Goal: Task Accomplishment & Management: Complete application form

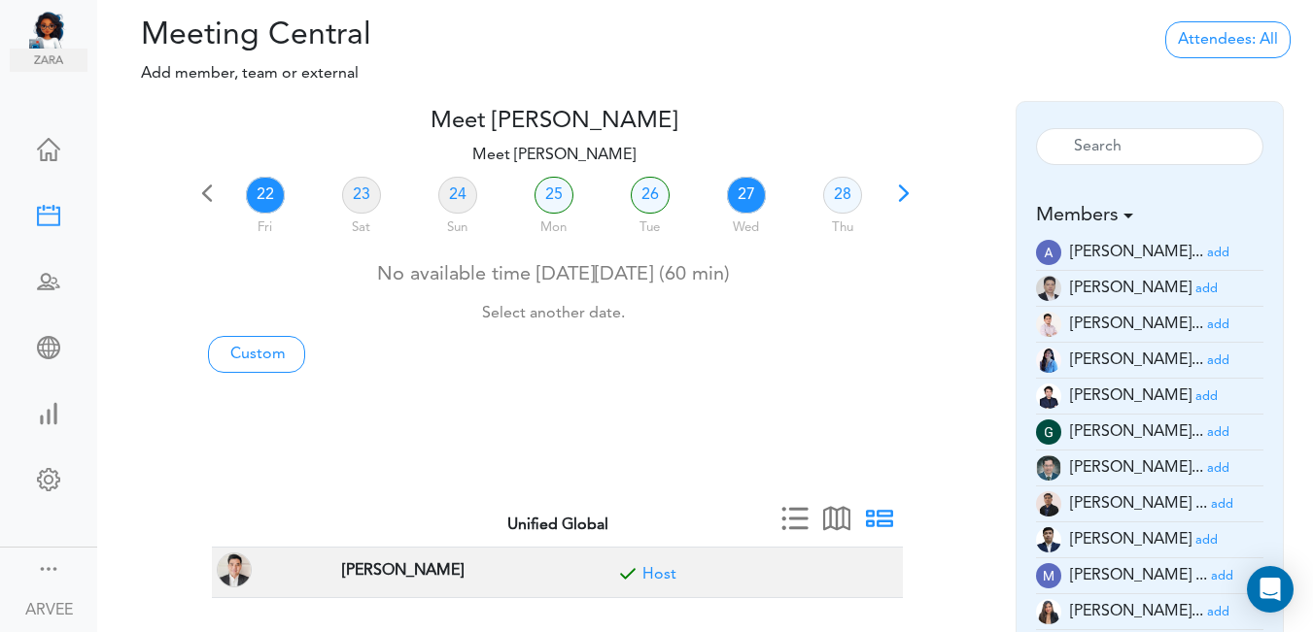
click at [746, 193] on link "27" at bounding box center [746, 195] width 39 height 37
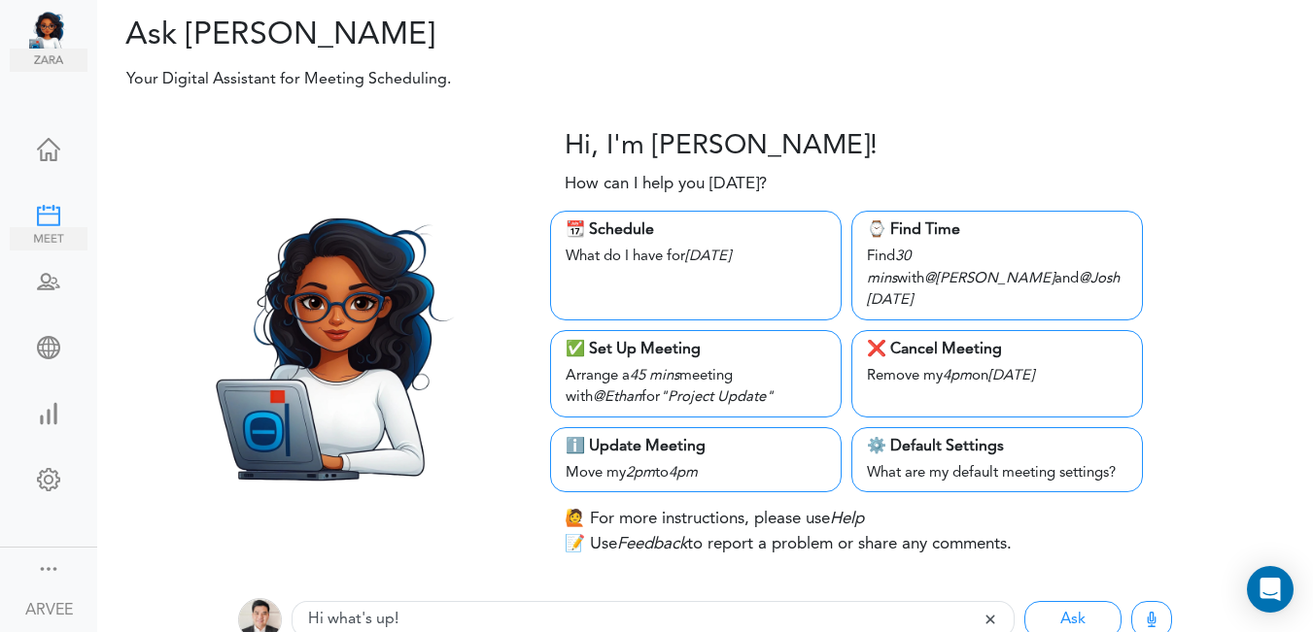
click at [34, 209] on div at bounding box center [49, 213] width 78 height 19
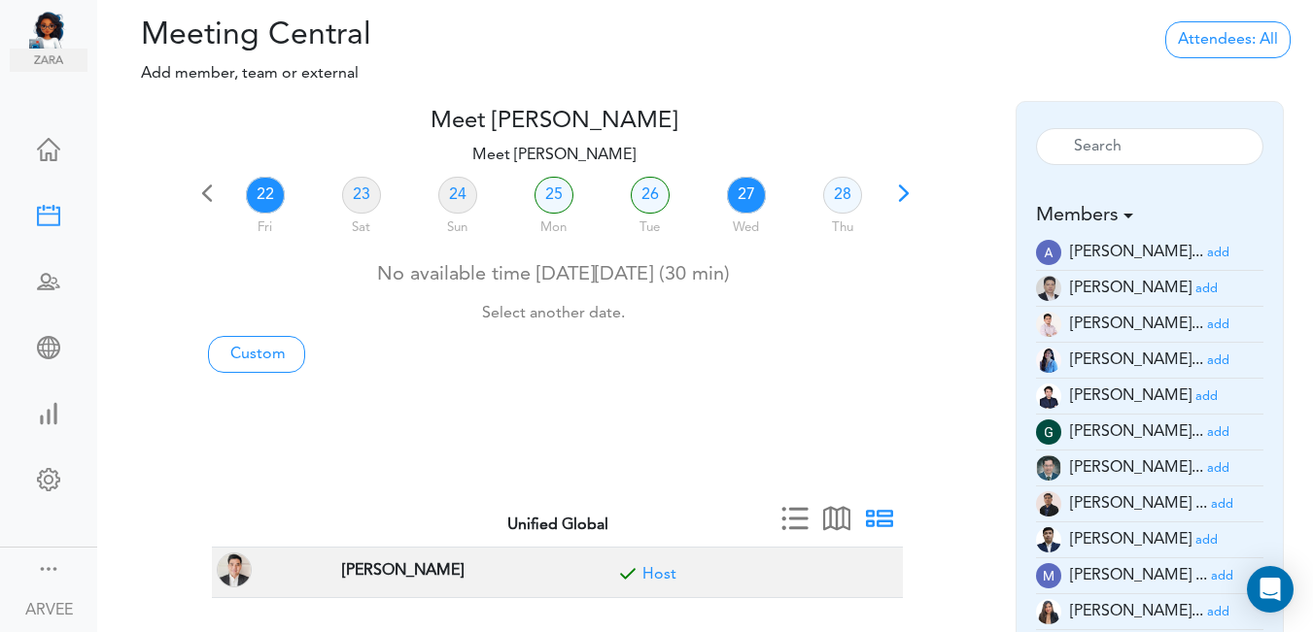
click at [740, 184] on link "27" at bounding box center [746, 195] width 39 height 37
click at [267, 348] on link "Custom" at bounding box center [256, 354] width 97 height 37
type input "Meet [PERSON_NAME]"
type input "https://us02web.zoom.us/j/9174257685?pwd=VUE3Y2Fpem5ORktDVUZkeE9Yc01vZz09"
type input "2025-08-22T19:00"
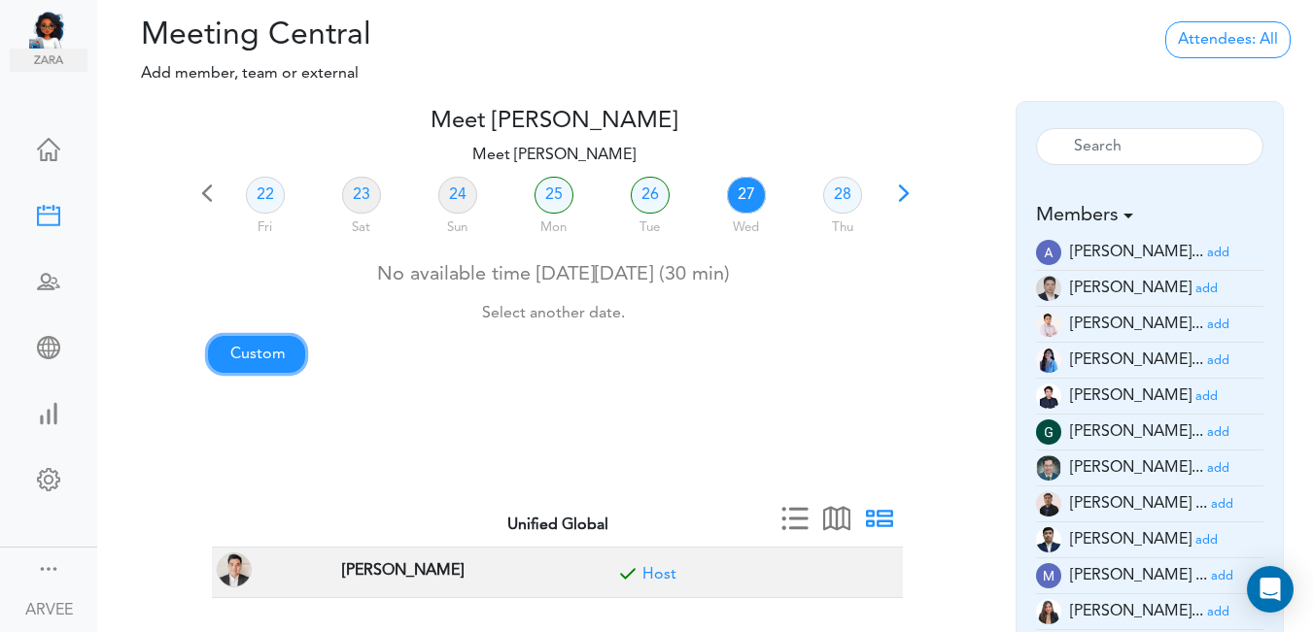
type input "2025-08-22T19:30"
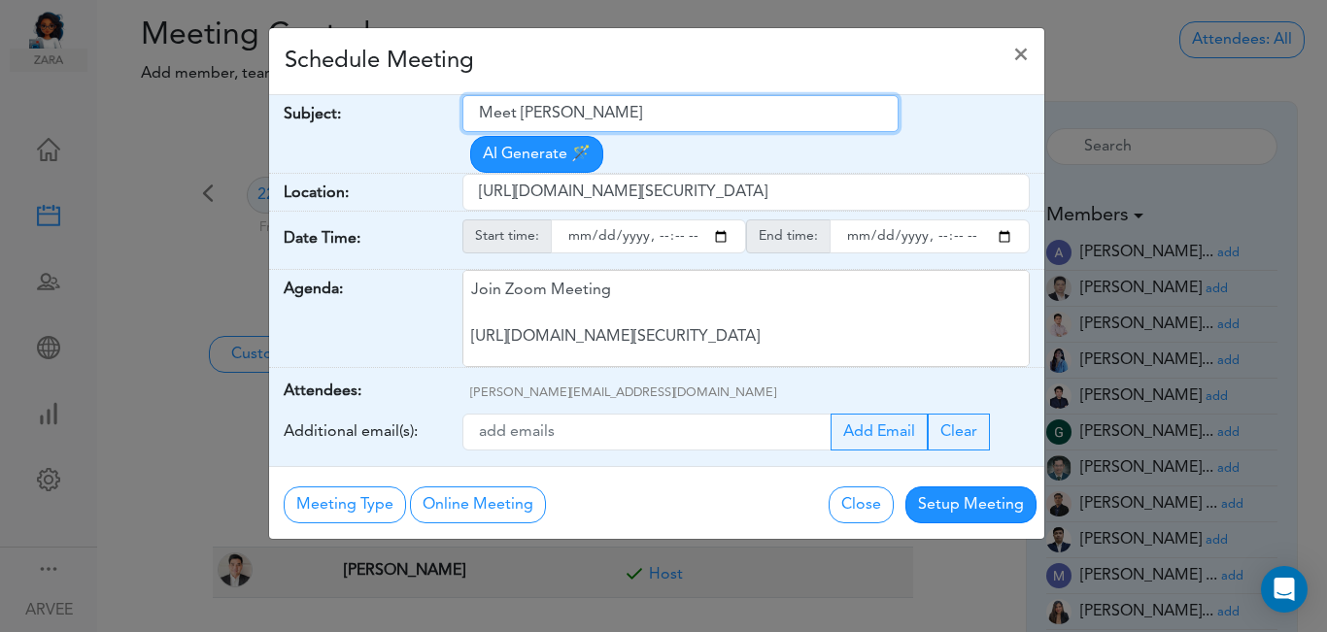
drag, startPoint x: 482, startPoint y: 112, endPoint x: 668, endPoint y: 115, distance: 186.6
click at [668, 115] on input "Meet [PERSON_NAME]" at bounding box center [680, 113] width 436 height 37
paste input "Client Call: Srivatsa Prakash Govindan Kutty – 2024 Tax Return"
type input "Client Call: Srivatsa Prakash Govindan Kutty – 2024 Tax Return"
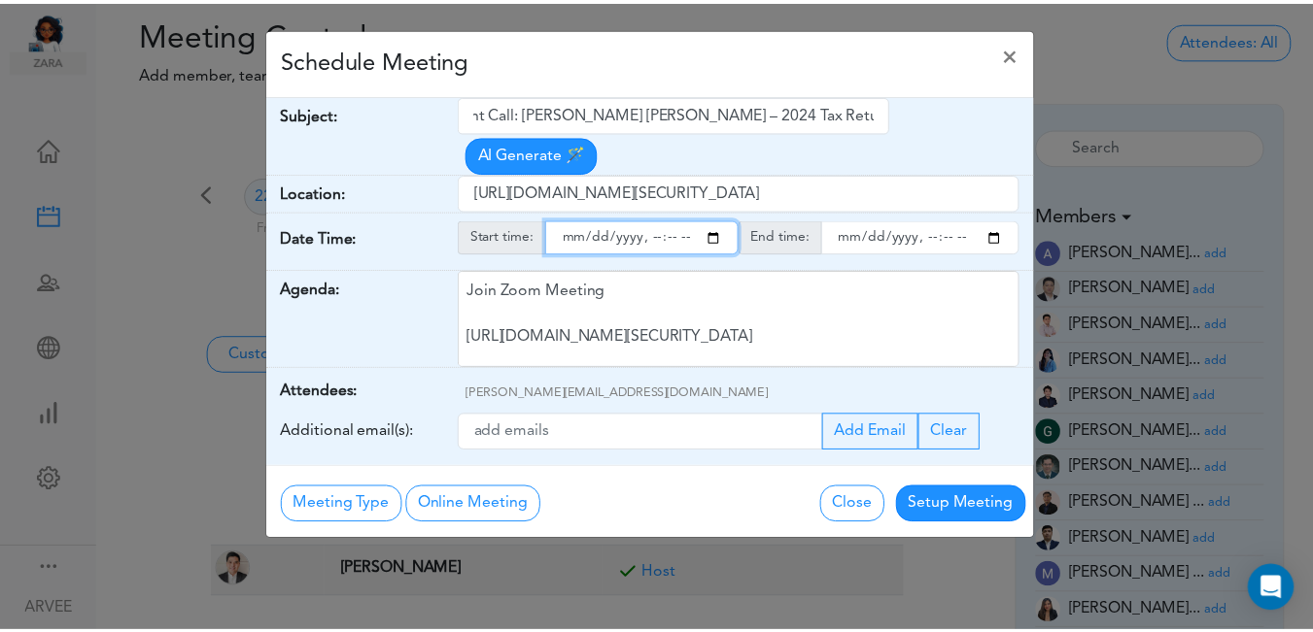
scroll to position [0, 0]
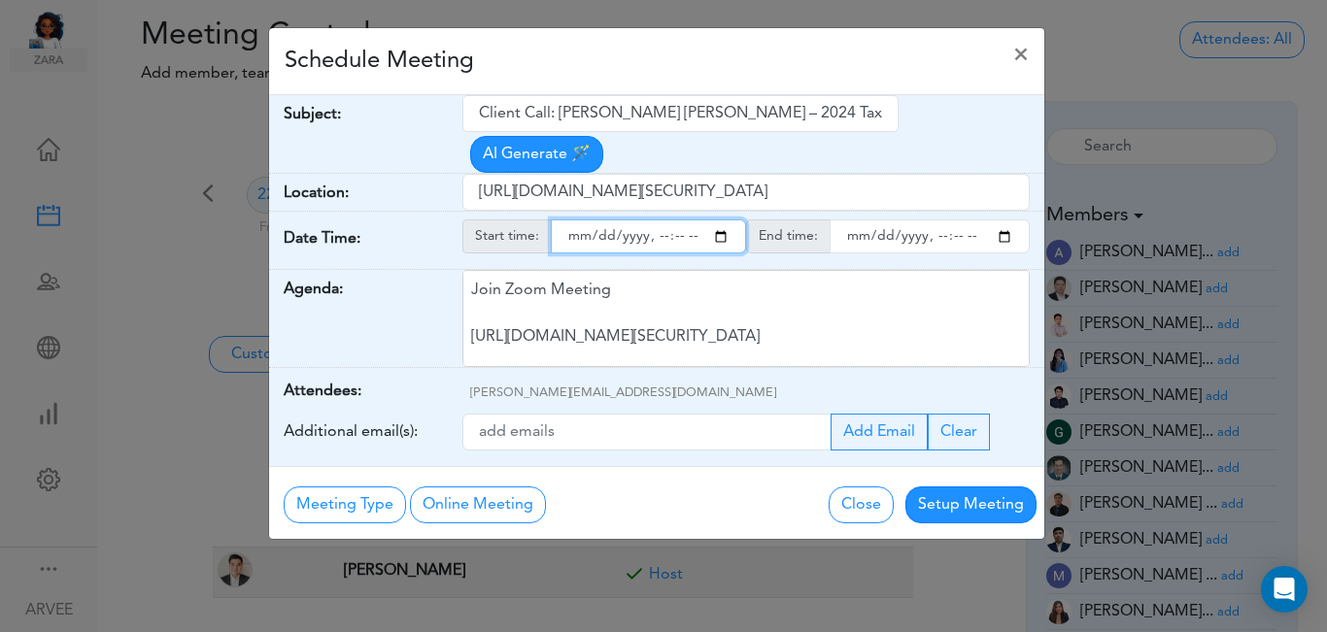
click at [719, 220] on input "starttime" at bounding box center [648, 237] width 195 height 34
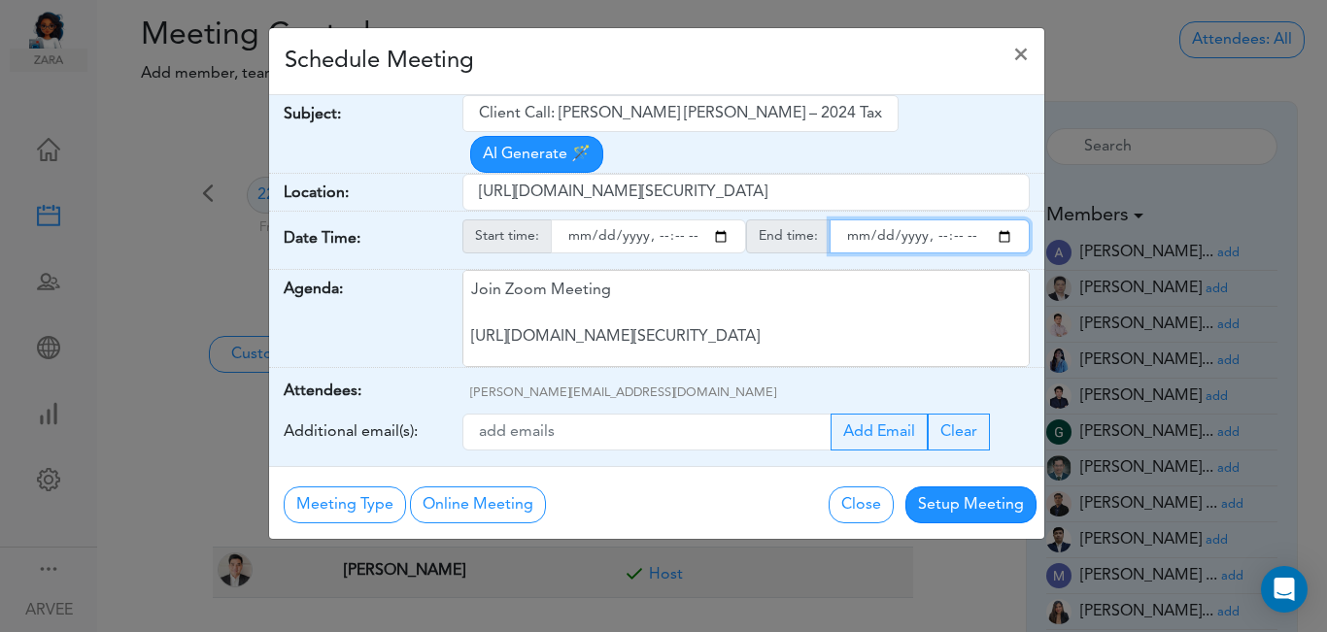
type input "2025-08-27T13:00"
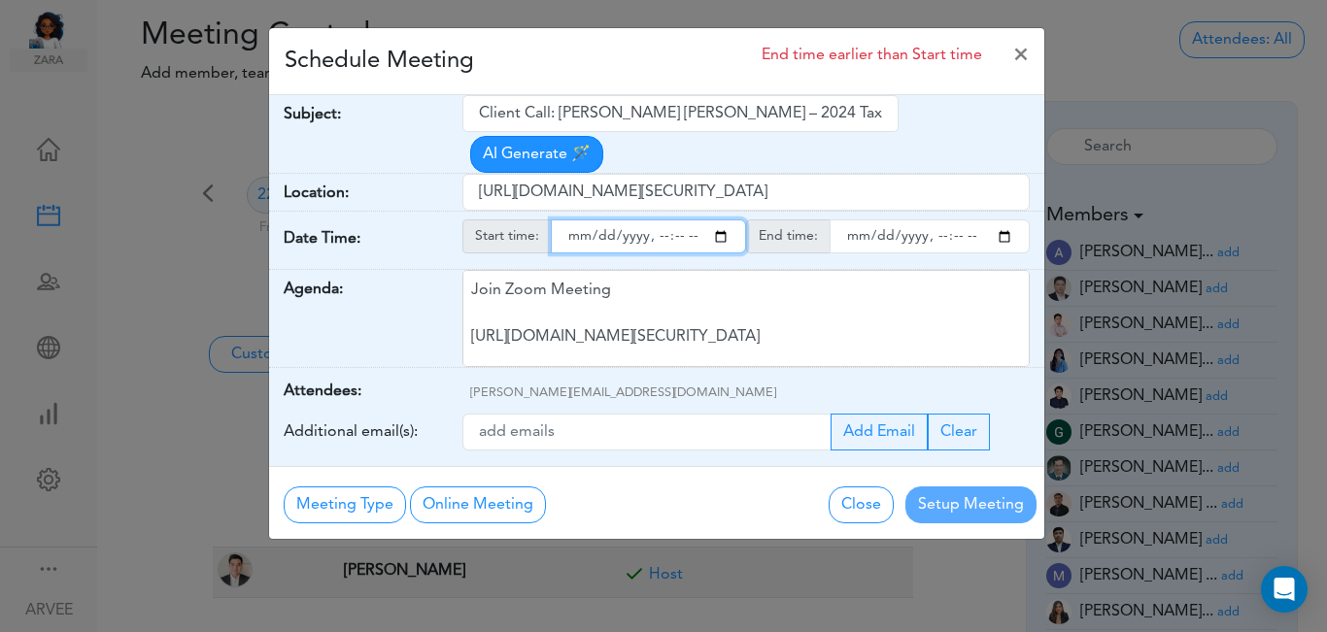
click at [1006, 220] on input "endtime" at bounding box center [930, 237] width 200 height 34
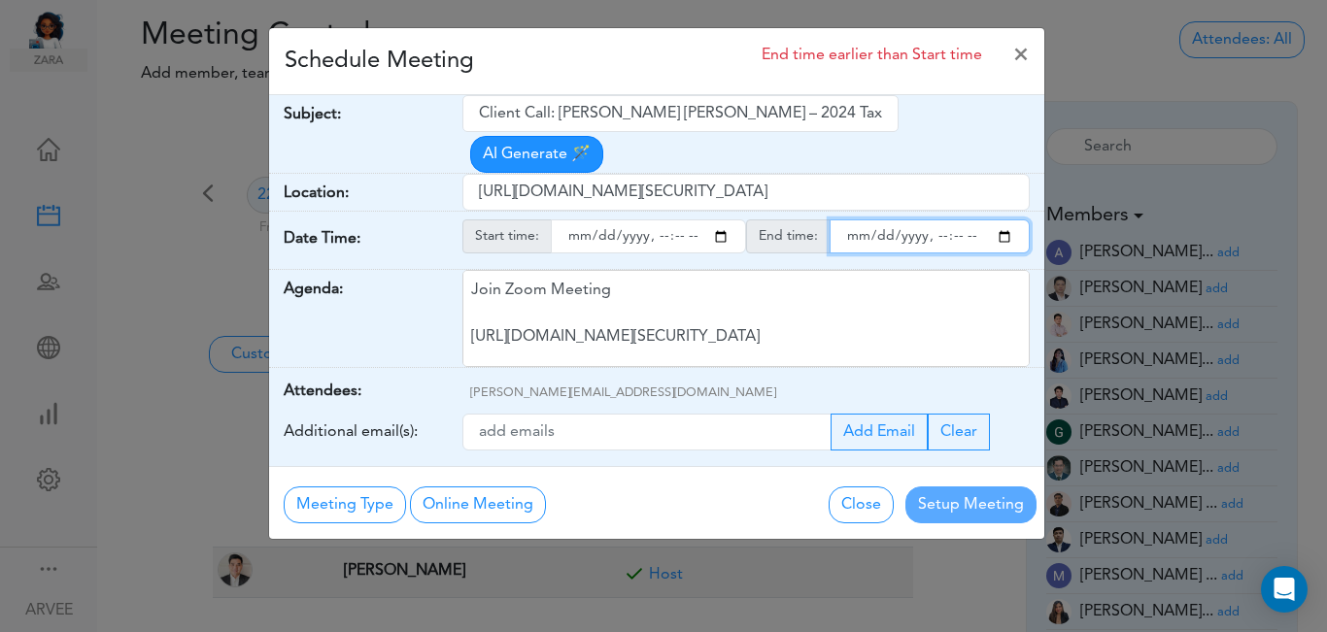
click at [936, 220] on input "endtime" at bounding box center [930, 237] width 200 height 34
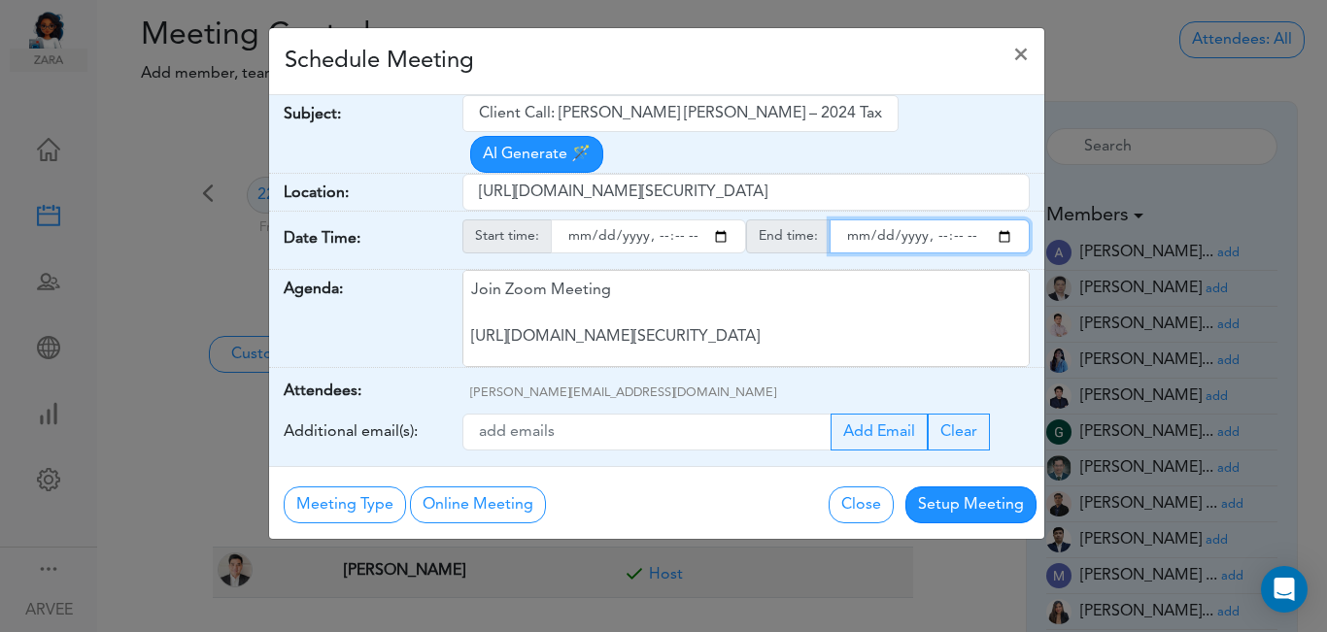
type input "2025-08-27T14:00"
click at [734, 59] on div "Schedule Meeting ×" at bounding box center [656, 61] width 775 height 67
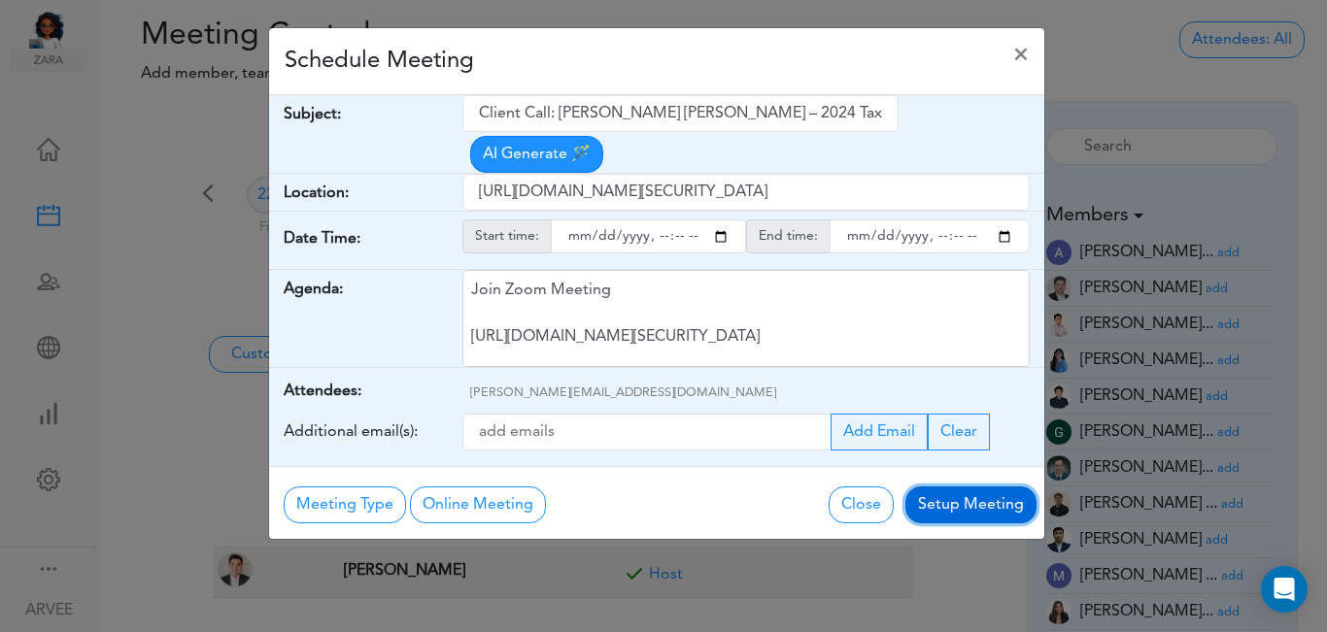
click at [972, 487] on button "Setup Meeting" at bounding box center [970, 505] width 131 height 37
